Goal: Task Accomplishment & Management: Complete application form

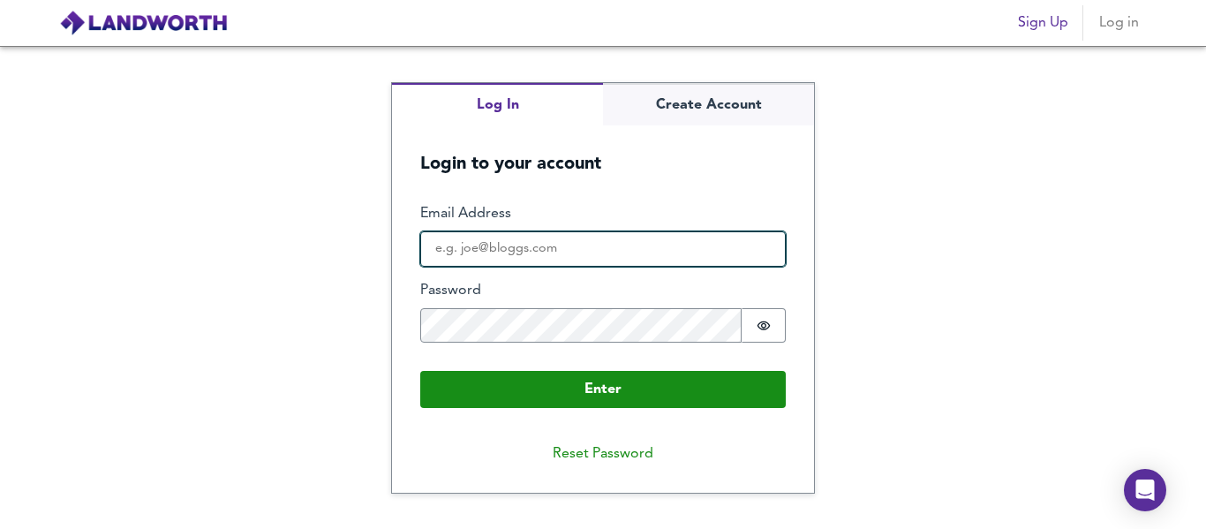
click at [574, 249] on input "Email Address" at bounding box center [603, 248] width 366 height 35
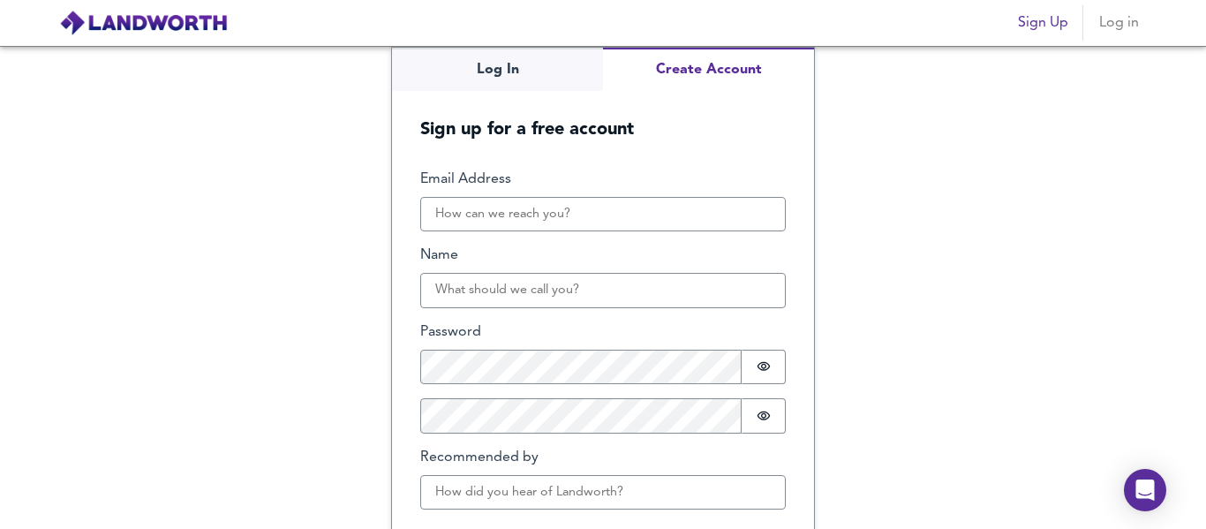
click at [661, 93] on div "Log In Create Account Sign up for a free account Email Address Name Password Pa…" at bounding box center [603, 325] width 422 height 555
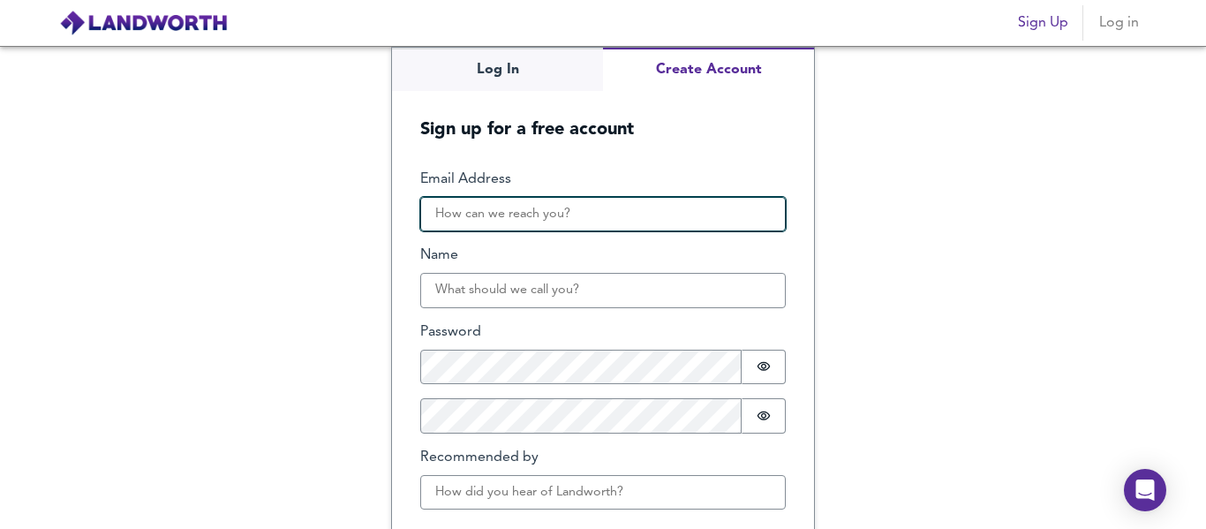
click at [554, 215] on input "Email Address" at bounding box center [603, 214] width 366 height 35
type input "b"
click at [441, 214] on input "[EMAIL_ADDRESS][DOMAIN_NAME]" at bounding box center [603, 214] width 366 height 35
type input "[EMAIL_ADDRESS][DOMAIN_NAME]"
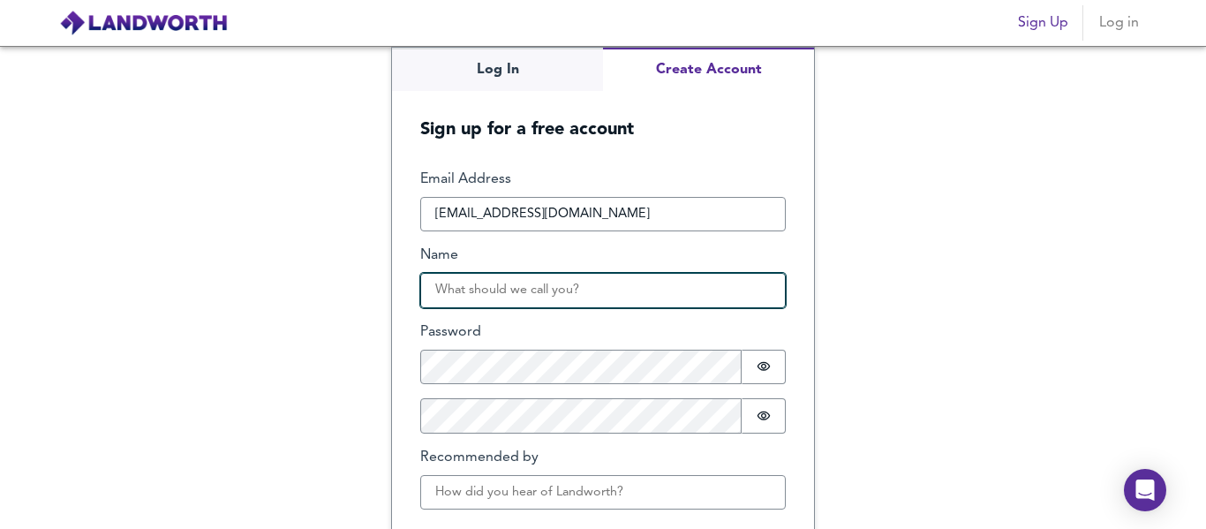
click at [487, 298] on input "Name" at bounding box center [603, 290] width 366 height 35
type input "[PERSON_NAME]"
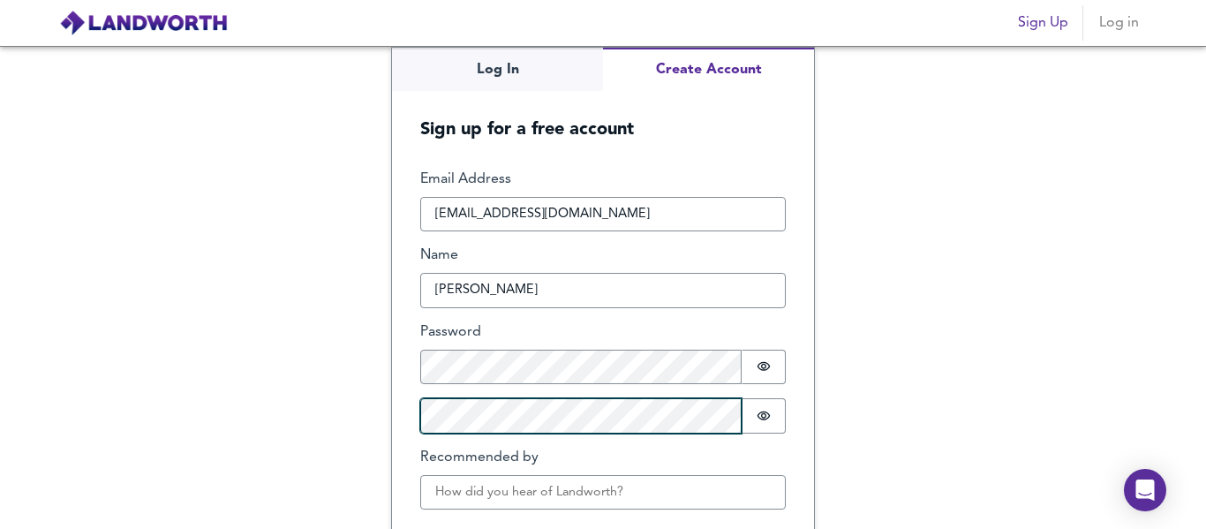
scroll to position [75, 0]
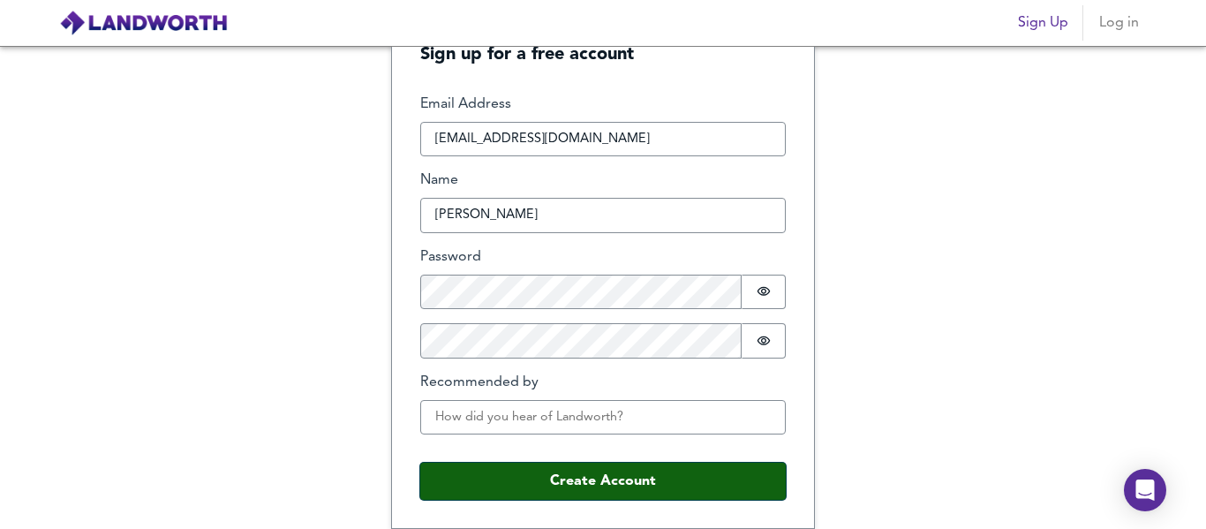
click at [509, 475] on button "Create Account" at bounding box center [603, 481] width 366 height 37
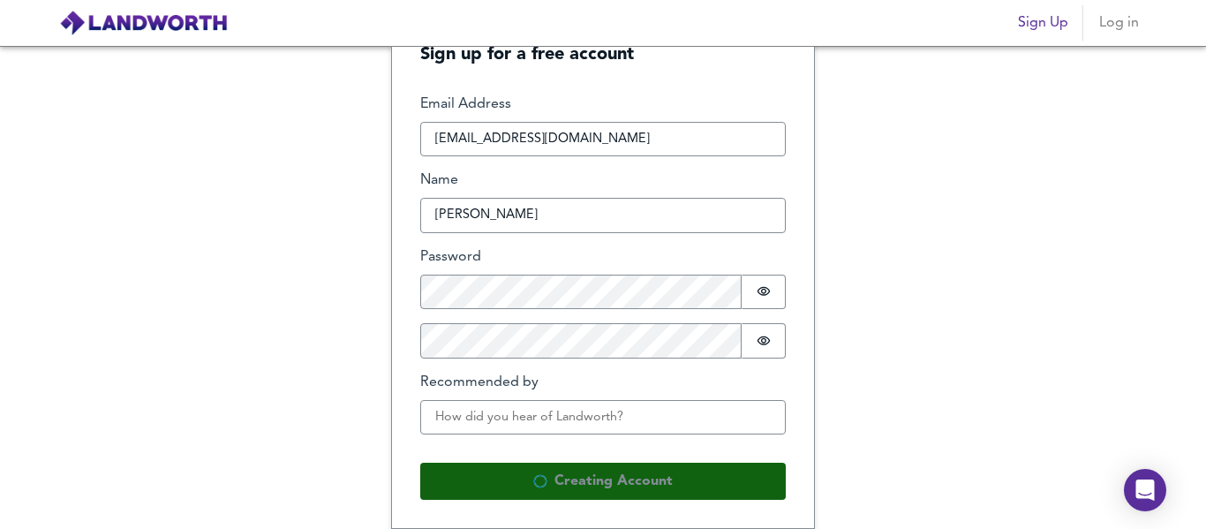
scroll to position [0, 0]
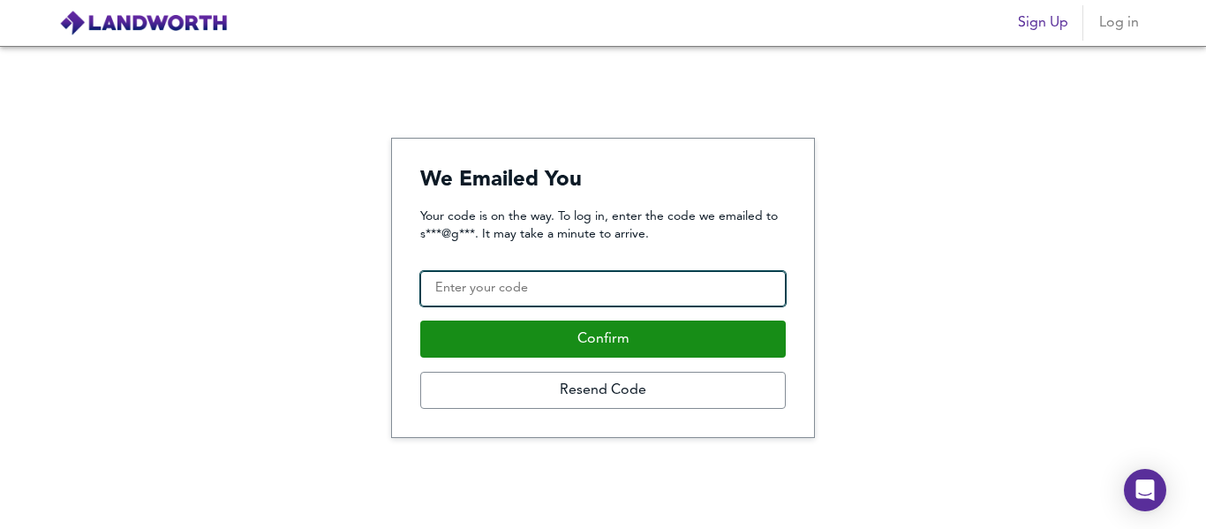
click at [502, 292] on input "Confirmation Code" at bounding box center [603, 288] width 366 height 35
type input "6"
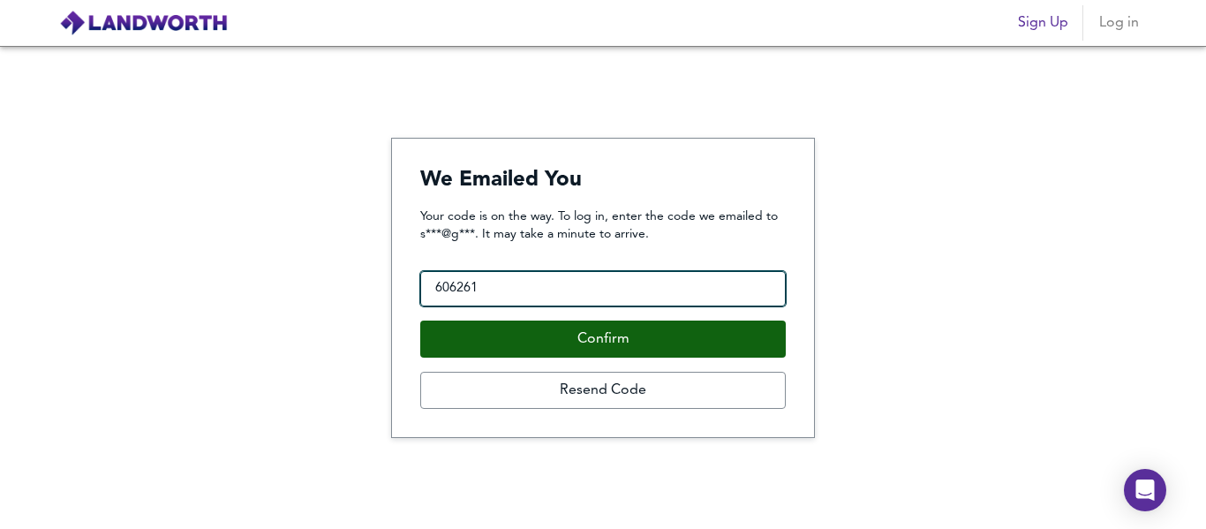
type input "606261"
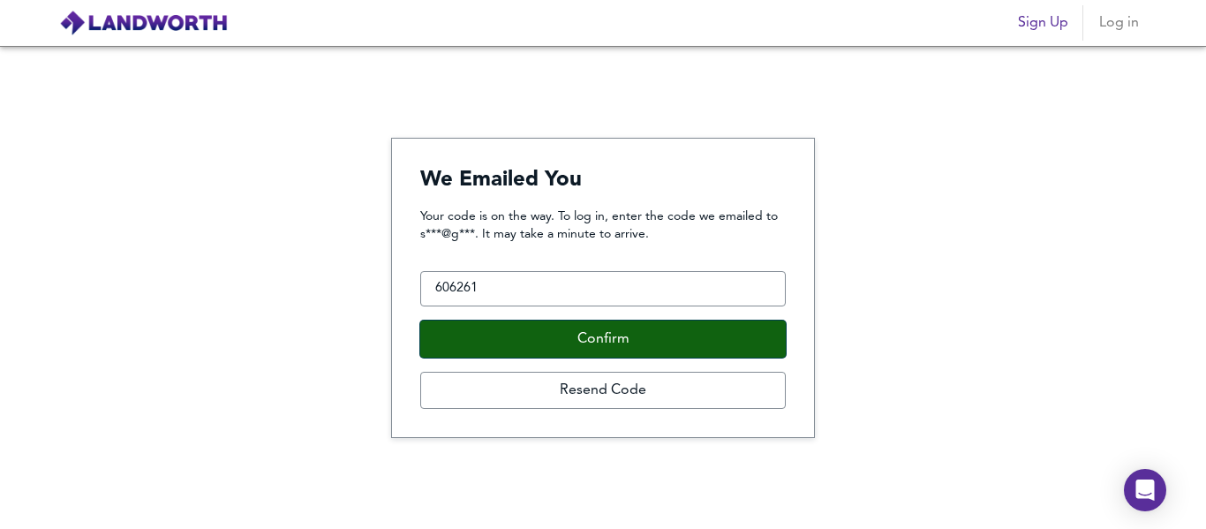
click at [506, 328] on button "Confirm" at bounding box center [603, 339] width 366 height 37
